Goal: Task Accomplishment & Management: Use online tool/utility

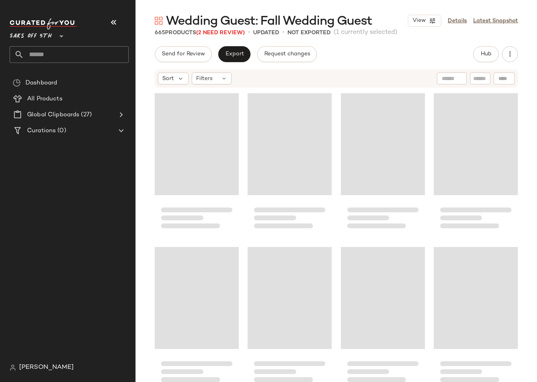
scroll to position [1230, 0]
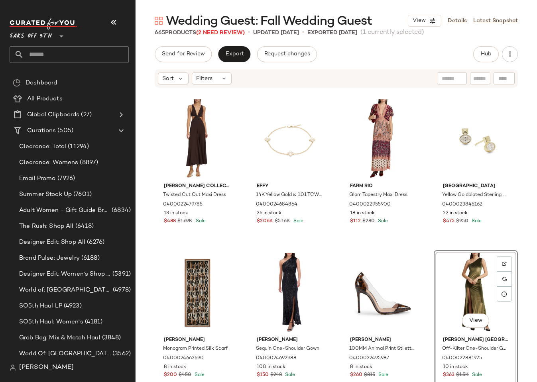
click at [204, 29] on span "Wedding Guest: Fall Wedding Guest" at bounding box center [269, 22] width 206 height 16
click at [207, 31] on span "(2 Need Review)" at bounding box center [220, 33] width 49 height 6
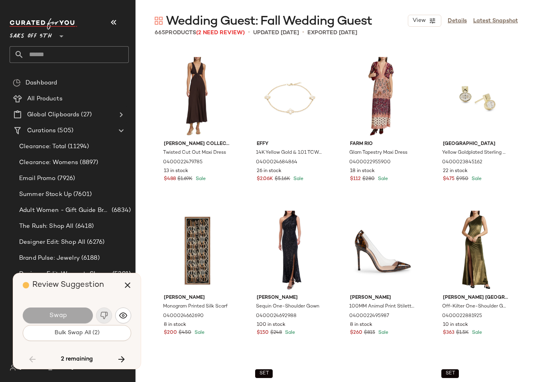
scroll to position [4306, 0]
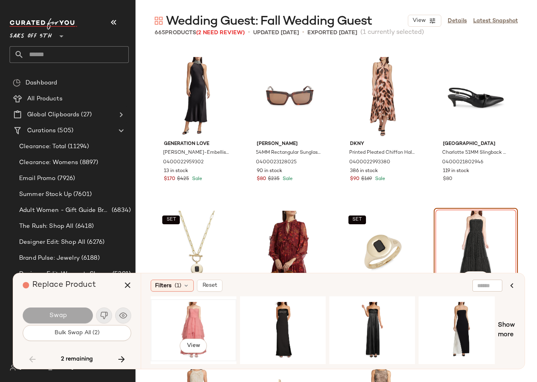
click at [185, 311] on div "View" at bounding box center [193, 330] width 80 height 57
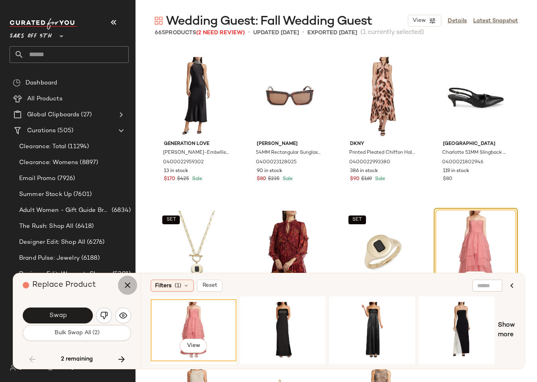
click at [128, 286] on icon "button" at bounding box center [128, 285] width 10 height 10
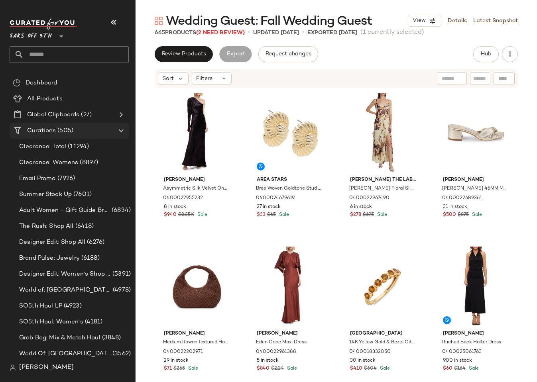
click at [48, 131] on span "Curations" at bounding box center [41, 130] width 29 height 9
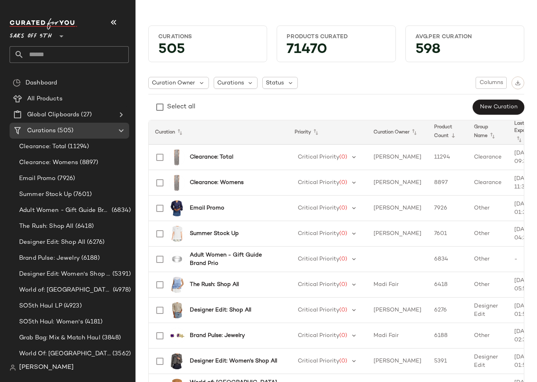
click at [56, 54] on input "text" at bounding box center [76, 54] width 105 height 17
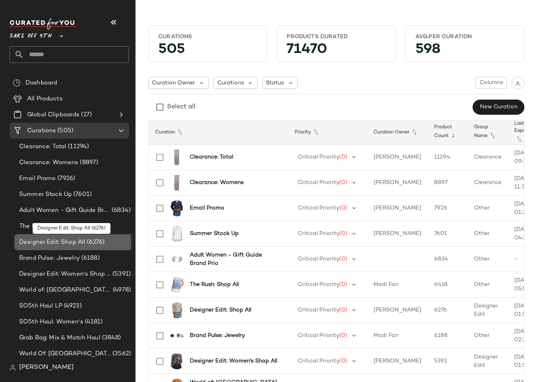
click at [57, 241] on span "Designer Edit: Shop All" at bounding box center [52, 242] width 66 height 9
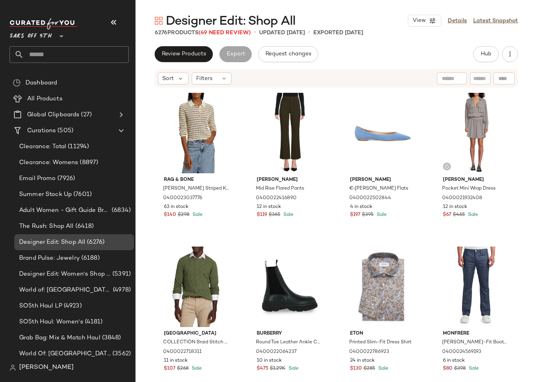
scroll to position [83, 0]
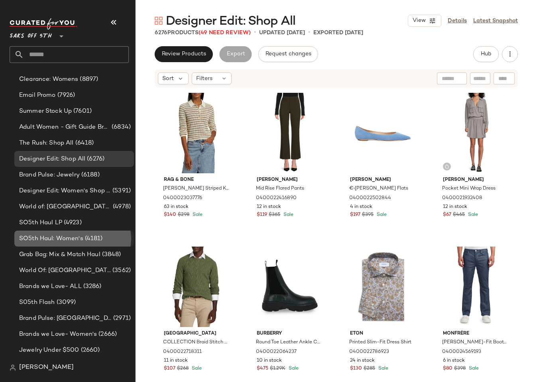
click at [58, 244] on div "SO5th Haul: Women's (4181)" at bounding box center [74, 239] width 120 height 16
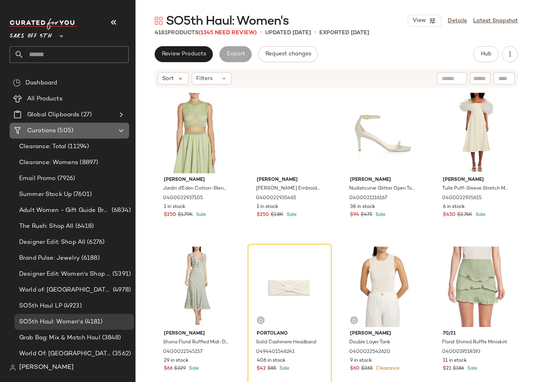
click at [53, 127] on span "Curations" at bounding box center [41, 130] width 29 height 9
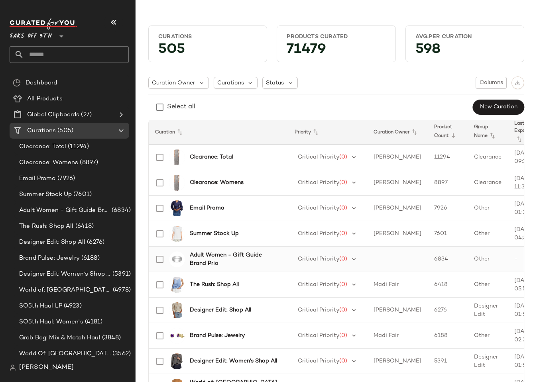
click at [220, 256] on b "Adult Women - Gift Guide Brand Prio" at bounding box center [234, 259] width 89 height 17
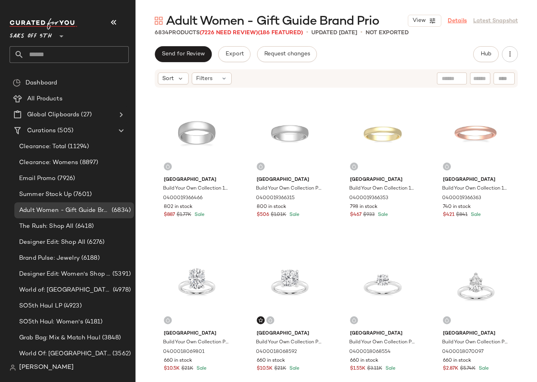
click at [457, 20] on link "Details" at bounding box center [456, 21] width 19 height 8
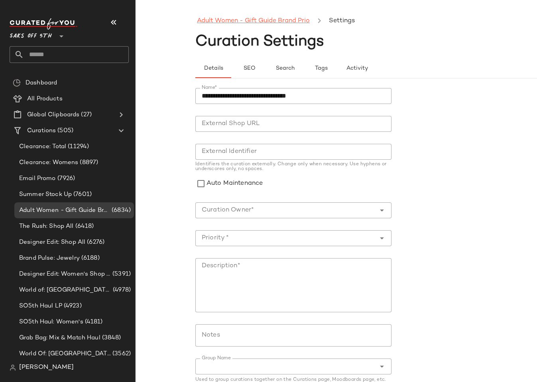
click at [266, 22] on link "Adult Women - Gift Guide Brand Prio" at bounding box center [253, 21] width 113 height 10
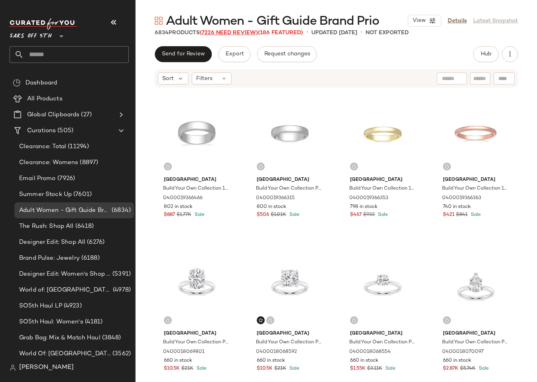
click at [247, 33] on span "(7226 Need Review)" at bounding box center [229, 33] width 58 height 6
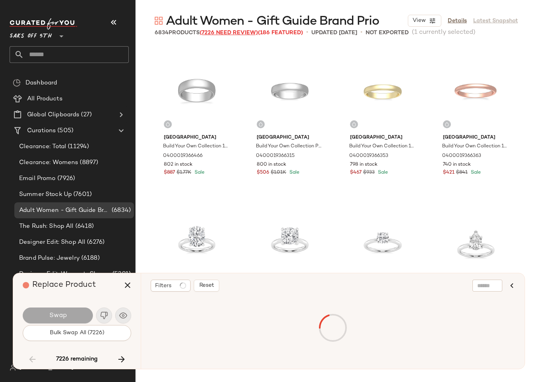
scroll to position [2614, 0]
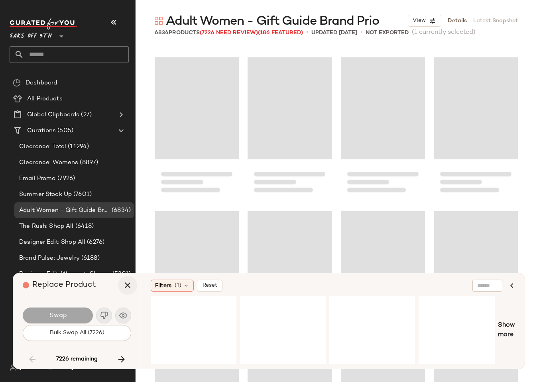
click at [127, 282] on icon "button" at bounding box center [128, 285] width 10 height 10
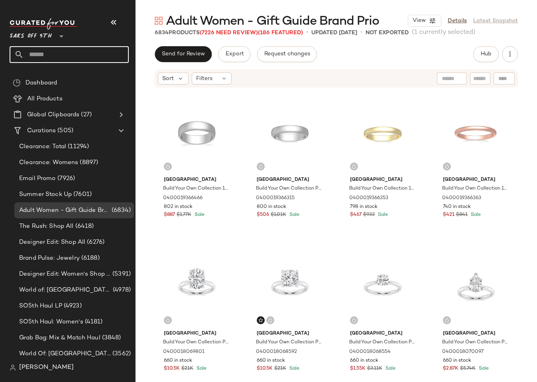
click at [65, 53] on input "text" at bounding box center [76, 54] width 105 height 17
type input "********"
click at [312, 118] on div at bounding box center [317, 118] width 15 height 15
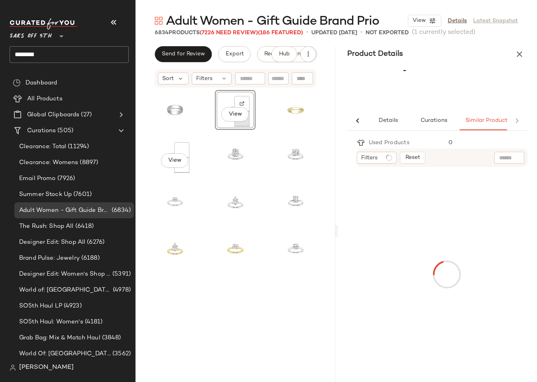
scroll to position [0, 8]
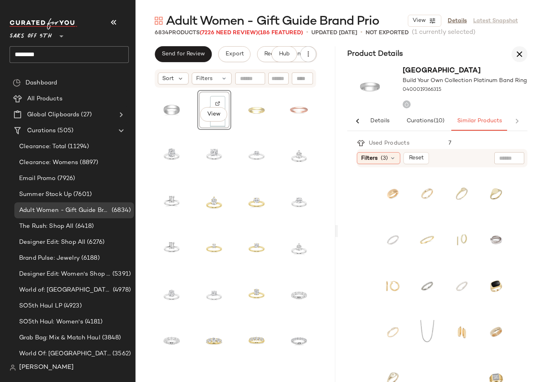
click at [517, 54] on icon "button" at bounding box center [519, 54] width 10 height 10
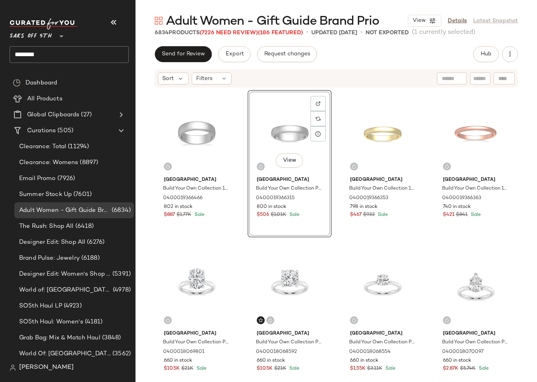
click at [395, 63] on div "Send for Review Export Request changes Hub Sort Filters Saks Fifth Avenue Build…" at bounding box center [335, 230] width 401 height 369
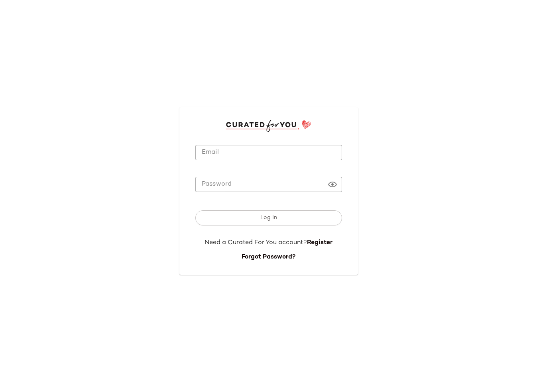
click at [248, 153] on input "Email" at bounding box center [268, 153] width 147 height 16
type input "**********"
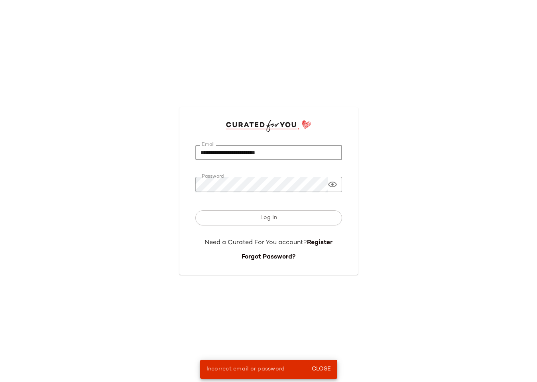
click at [255, 149] on input "**********" at bounding box center [268, 153] width 147 height 16
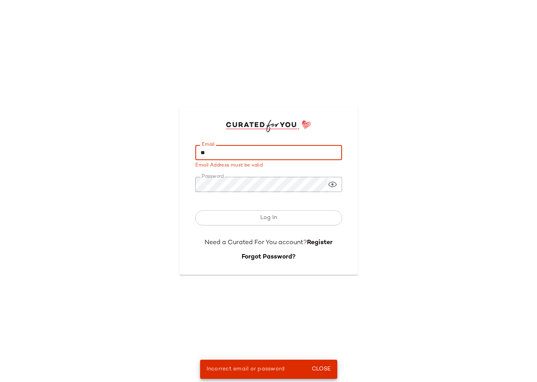
type input "*"
type input "**********"
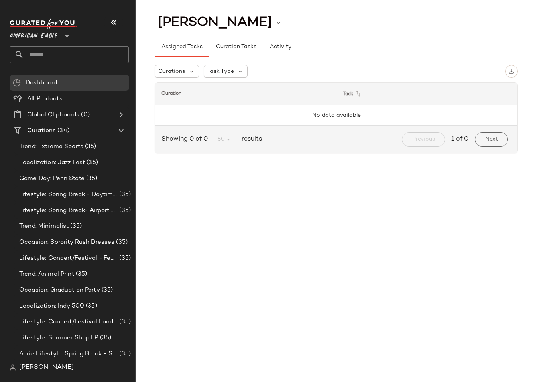
click at [65, 49] on input "text" at bounding box center [76, 54] width 105 height 17
click at [51, 33] on span "American Eagle" at bounding box center [34, 34] width 48 height 14
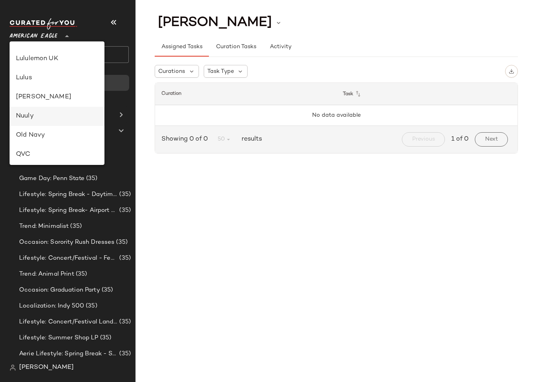
scroll to position [106, 0]
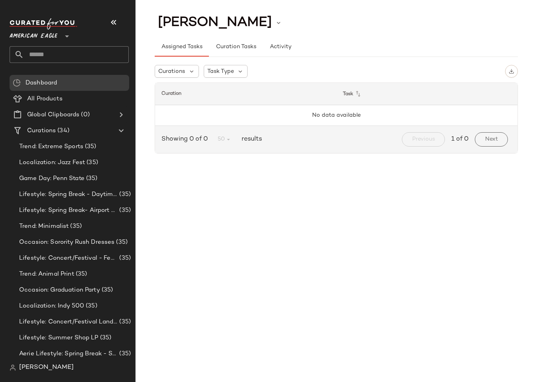
click at [29, 33] on span "American Eagle" at bounding box center [34, 34] width 48 height 14
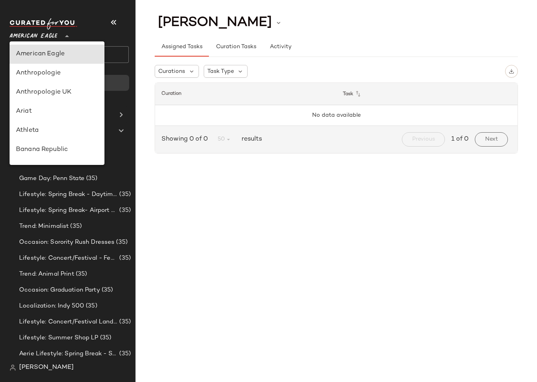
type input "**"
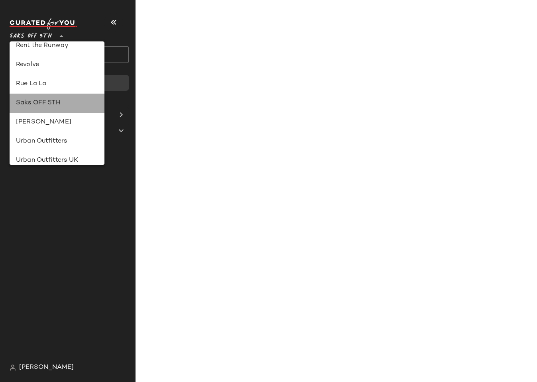
click at [48, 101] on div "Saks OFF 5TH" at bounding box center [57, 103] width 82 height 10
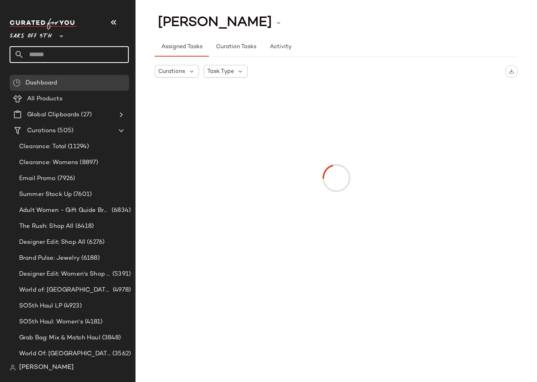
click at [55, 53] on input "text" at bounding box center [76, 54] width 105 height 17
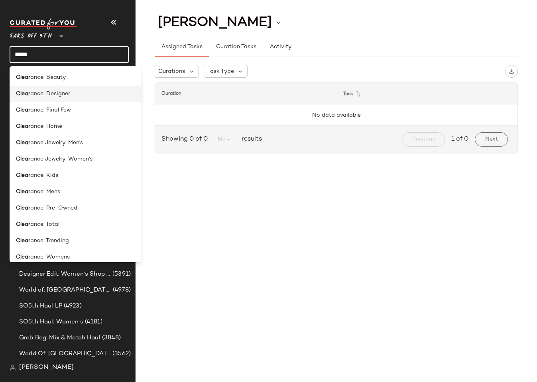
type input "*****"
click at [63, 91] on span "ance: Designer" at bounding box center [50, 94] width 40 height 8
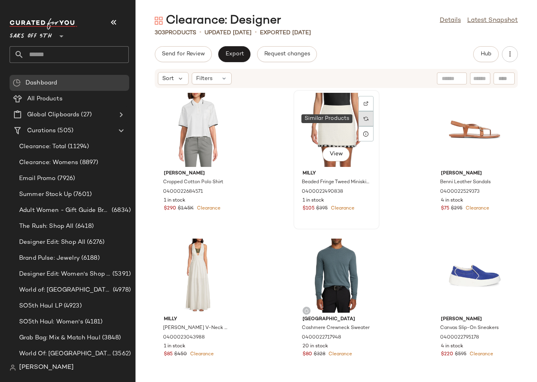
click at [359, 122] on div at bounding box center [365, 118] width 15 height 15
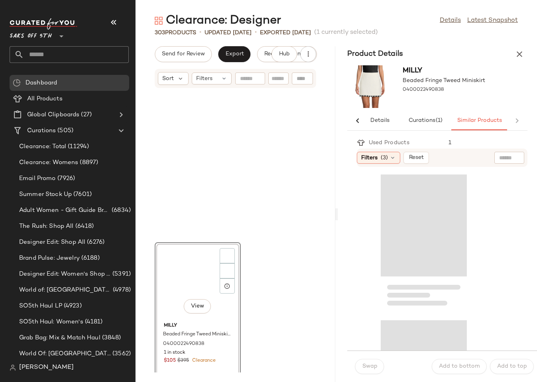
scroll to position [152, 0]
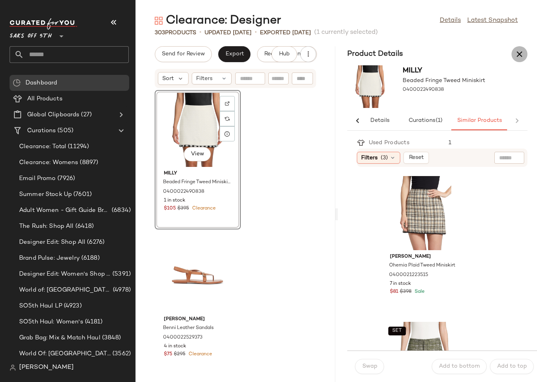
click at [521, 53] on icon "button" at bounding box center [519, 54] width 10 height 10
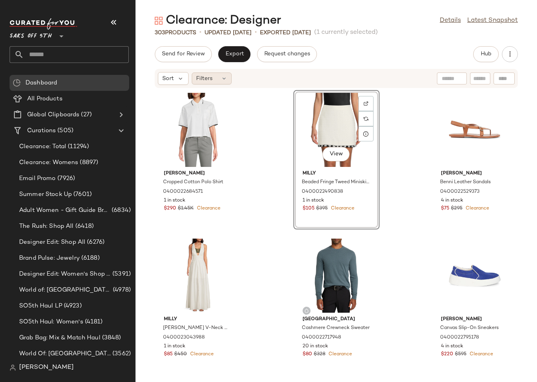
click at [222, 77] on icon at bounding box center [224, 78] width 6 height 6
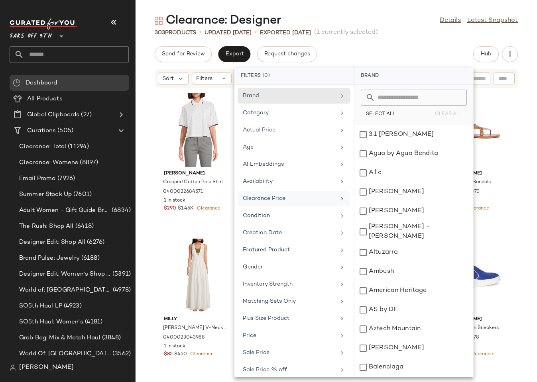
click at [288, 201] on div "Clearance Price" at bounding box center [289, 198] width 93 height 8
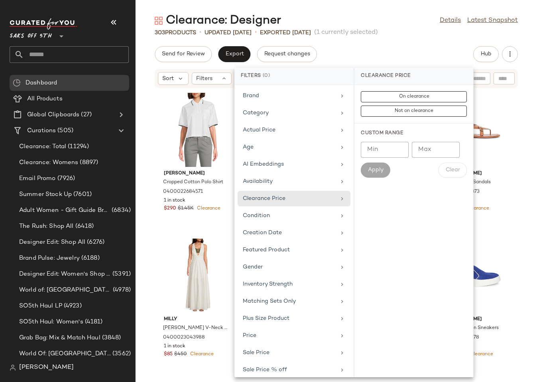
click at [409, 62] on div "Send for Review Export Request changes Hub" at bounding box center [336, 54] width 363 height 16
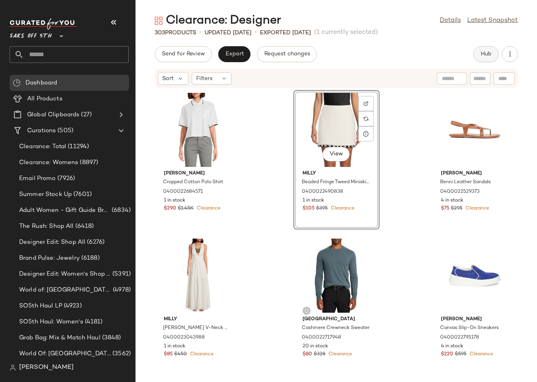
click at [484, 59] on button "Hub" at bounding box center [485, 54] width 25 height 16
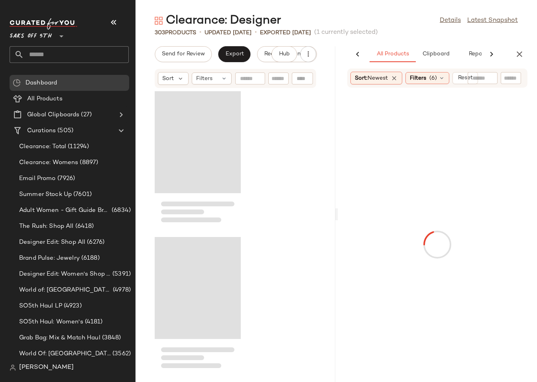
scroll to position [152, 0]
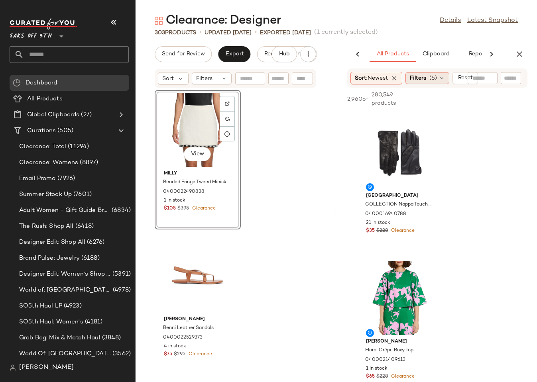
click at [431, 76] on div "Filters (6)" at bounding box center [427, 78] width 44 height 12
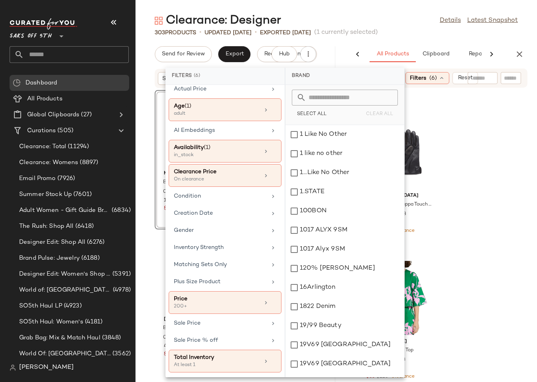
scroll to position [0, 0]
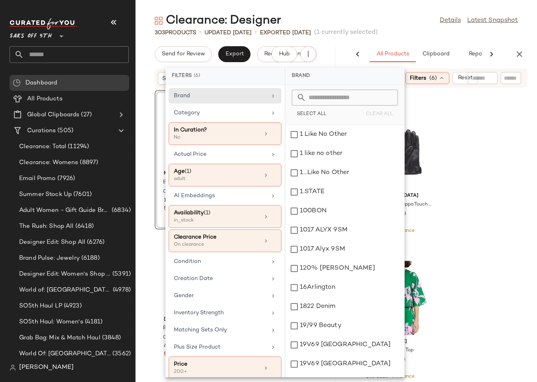
click at [30, 369] on span "[PERSON_NAME]" at bounding box center [46, 368] width 55 height 10
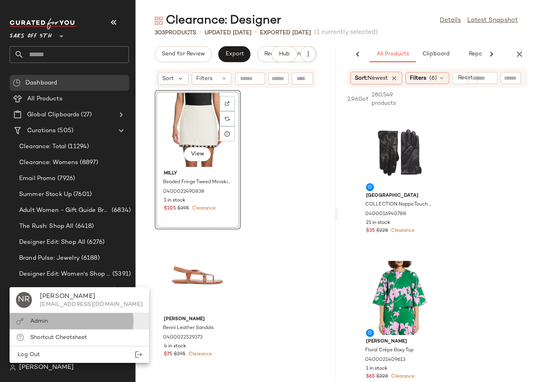
click at [36, 329] on div "Admin" at bounding box center [79, 337] width 139 height 16
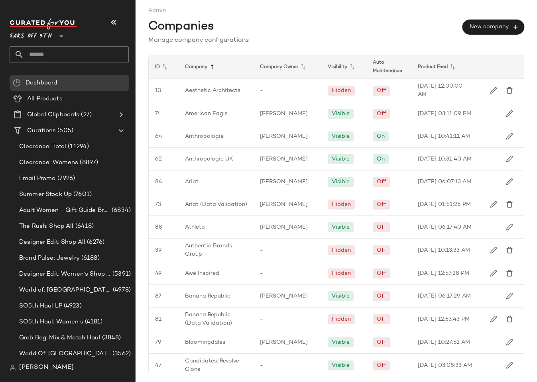
click at [210, 68] on icon at bounding box center [212, 67] width 10 height 10
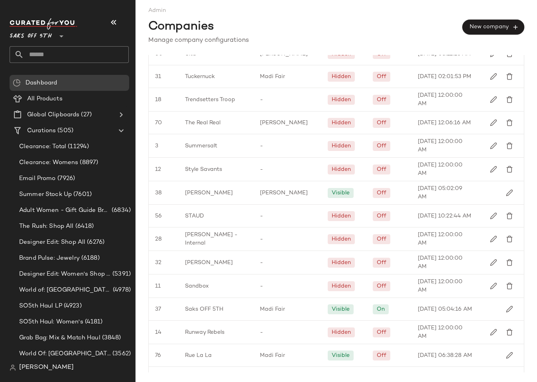
scroll to position [335, 0]
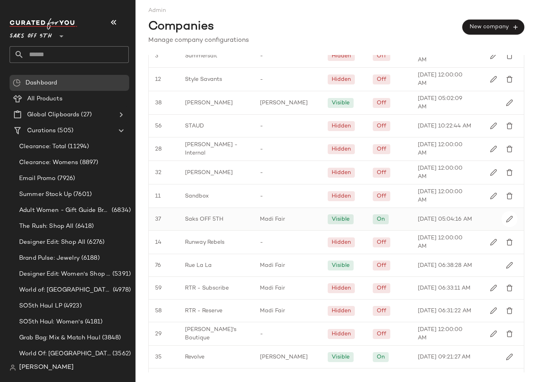
drag, startPoint x: 216, startPoint y: 225, endPoint x: 471, endPoint y: 228, distance: 255.4
click at [471, 228] on div "37 Saks OFF 5TH Madi Fair Visible On [DATE] 05:04:16 AM" at bounding box center [336, 219] width 375 height 23
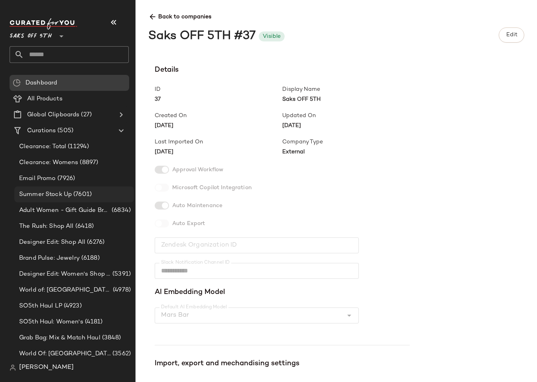
click at [57, 186] on div "Summer Stock Up (7601)" at bounding box center [74, 194] width 120 height 16
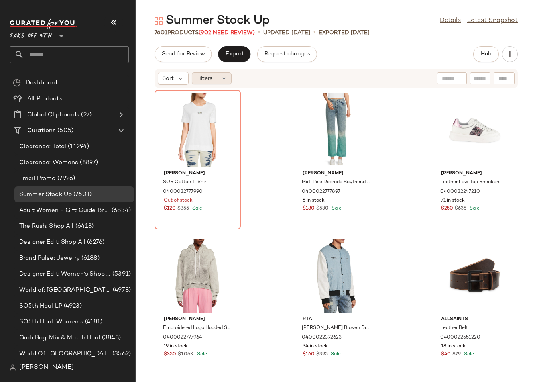
click at [222, 79] on icon at bounding box center [224, 78] width 6 height 6
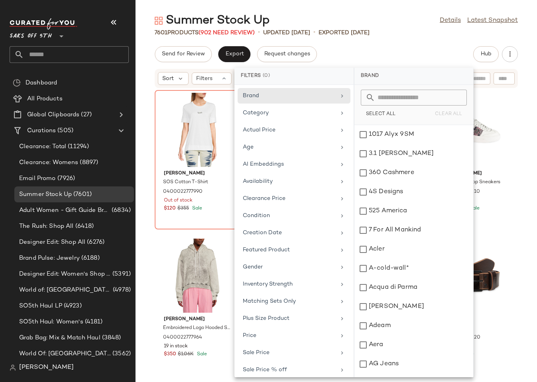
click at [320, 22] on div "Summer Stock Up Details Latest Snapshot" at bounding box center [335, 21] width 401 height 16
